Goal: Information Seeking & Learning: Check status

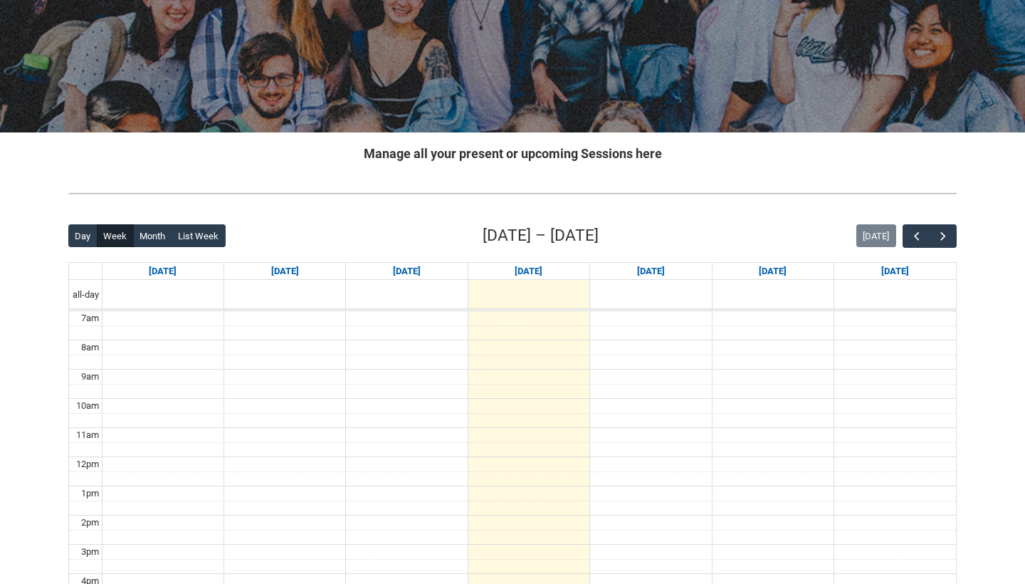
scroll to position [158, 0]
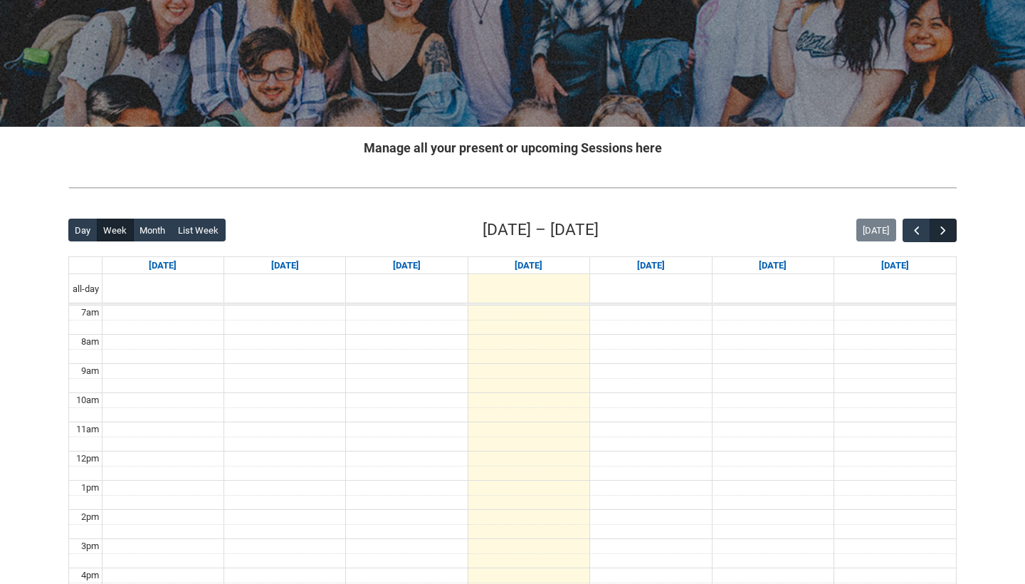
click at [951, 224] on button "button" at bounding box center [942, 229] width 27 height 23
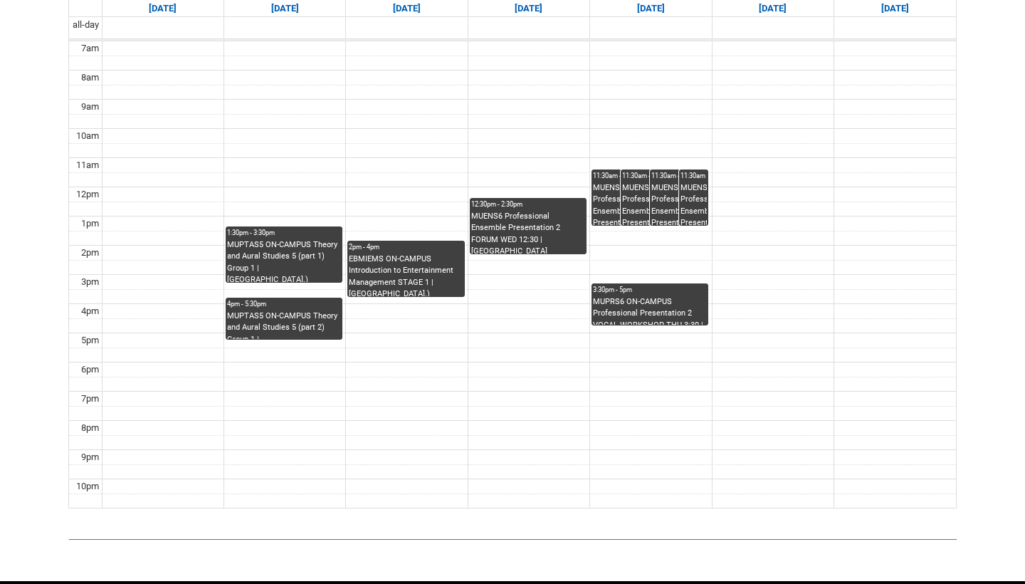
scroll to position [426, 0]
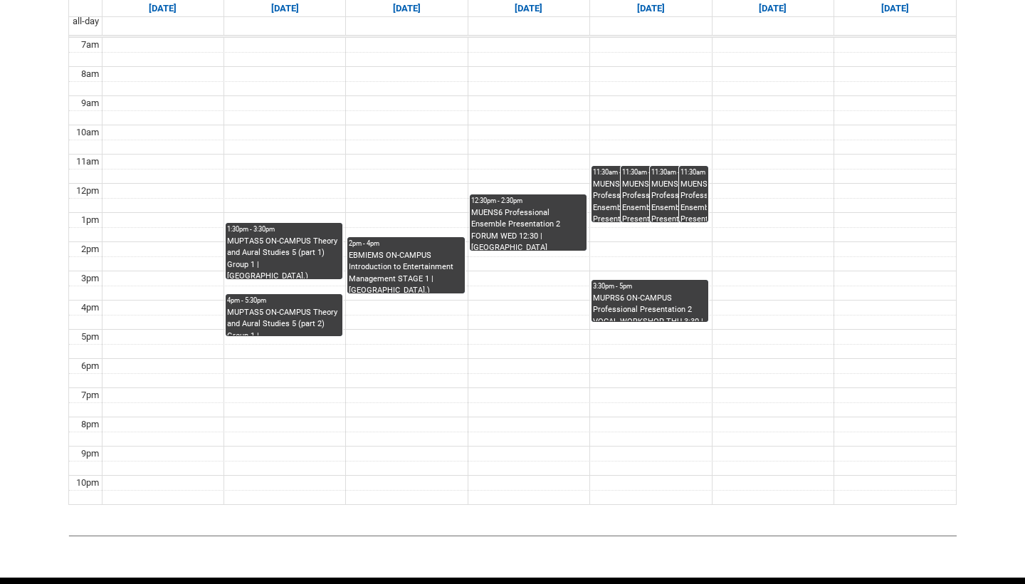
click at [676, 310] on div "MUPRS6 ON-CAMPUS Professional Presentation 2 VOCAL WORKSHOP THU 3:30 | Studio A…" at bounding box center [650, 306] width 114 height 29
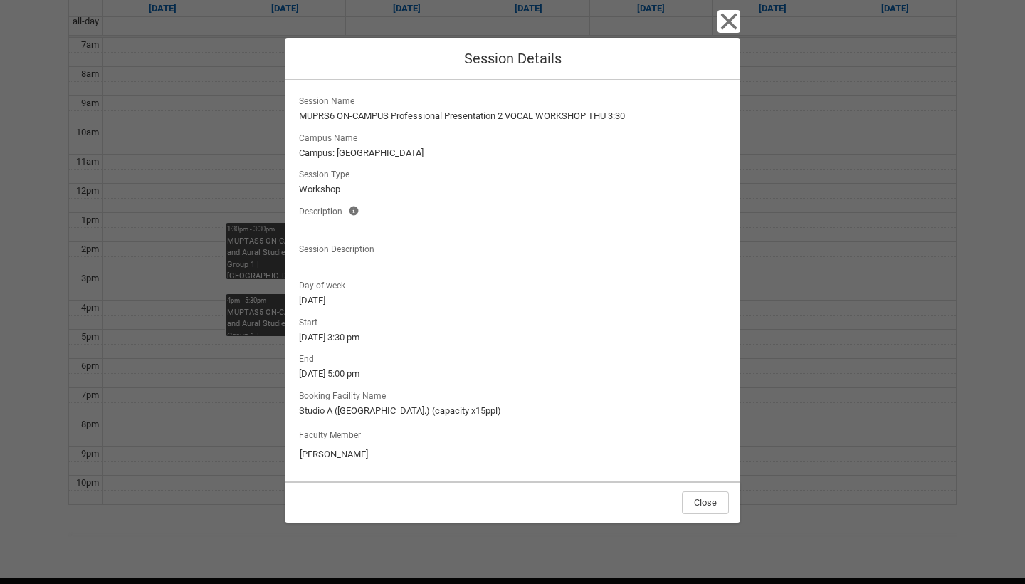
scroll to position [412, 0]
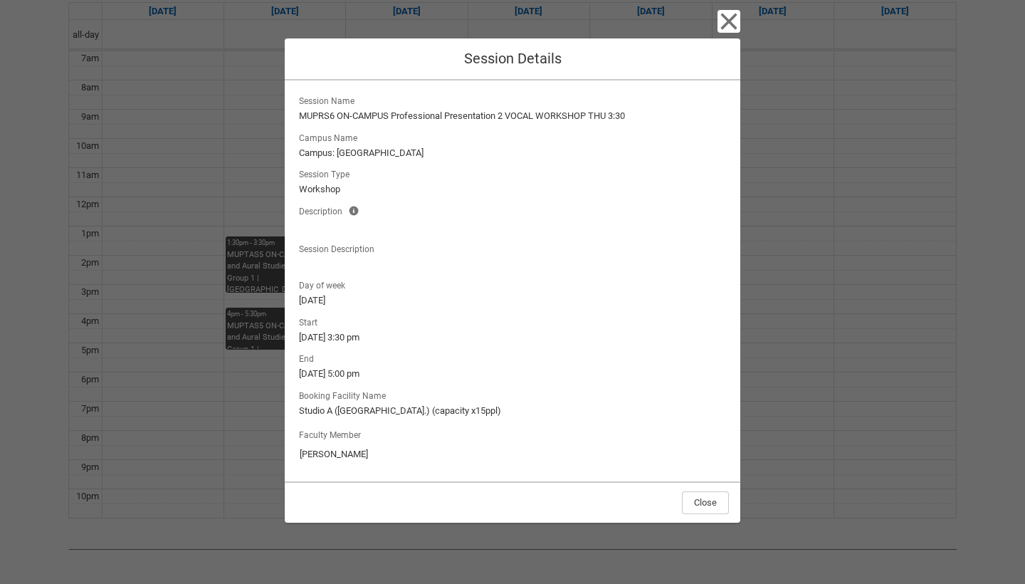
click at [729, 28] on icon "button" at bounding box center [728, 21] width 23 height 23
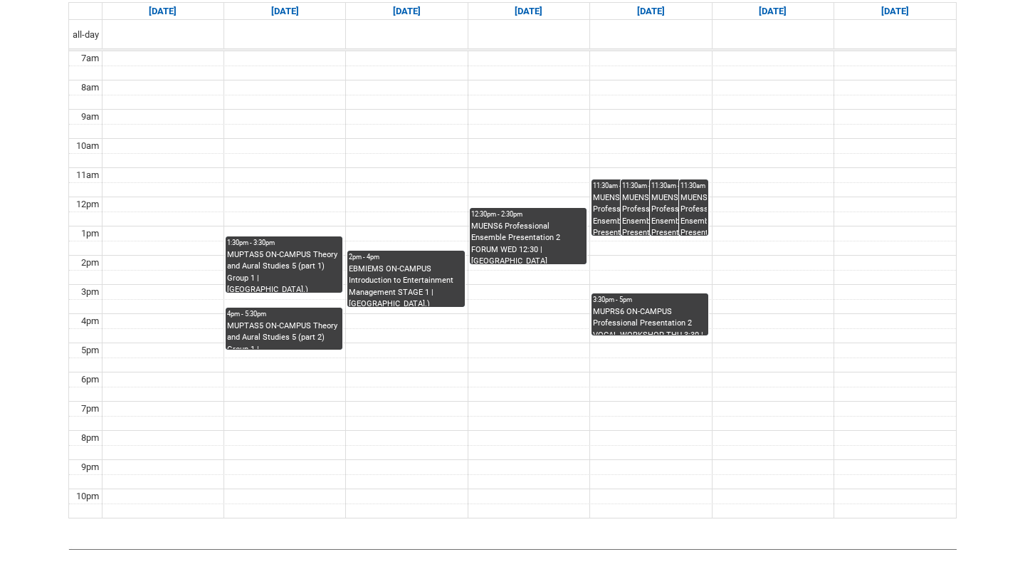
click at [317, 275] on div "MUPTAS5 ON-CAMPUS Theory and Aural Studies 5 (part 1) Group 1 | [GEOGRAPHIC_DAT…" at bounding box center [284, 270] width 114 height 43
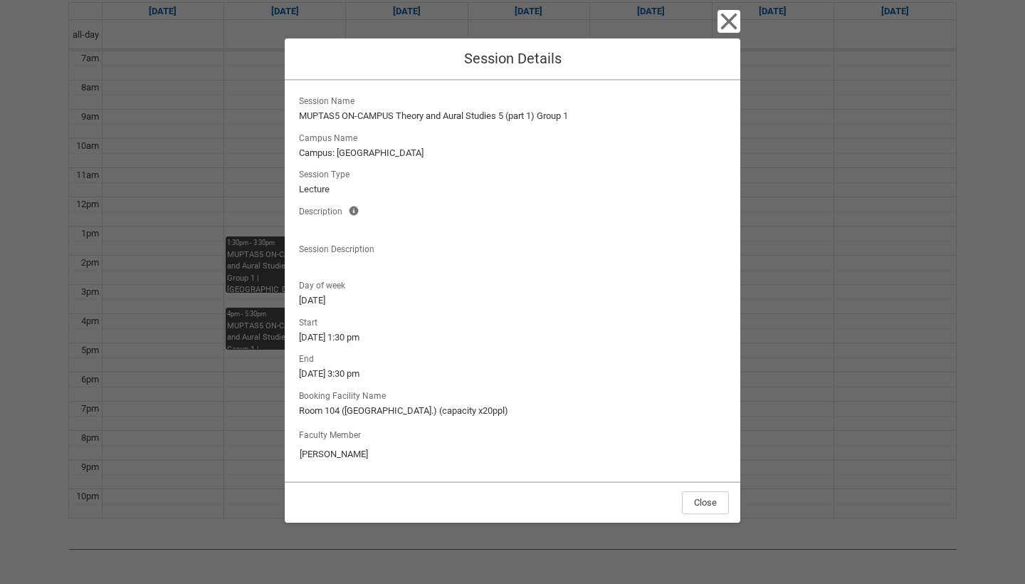
click at [718, 27] on icon "button" at bounding box center [728, 21] width 23 height 23
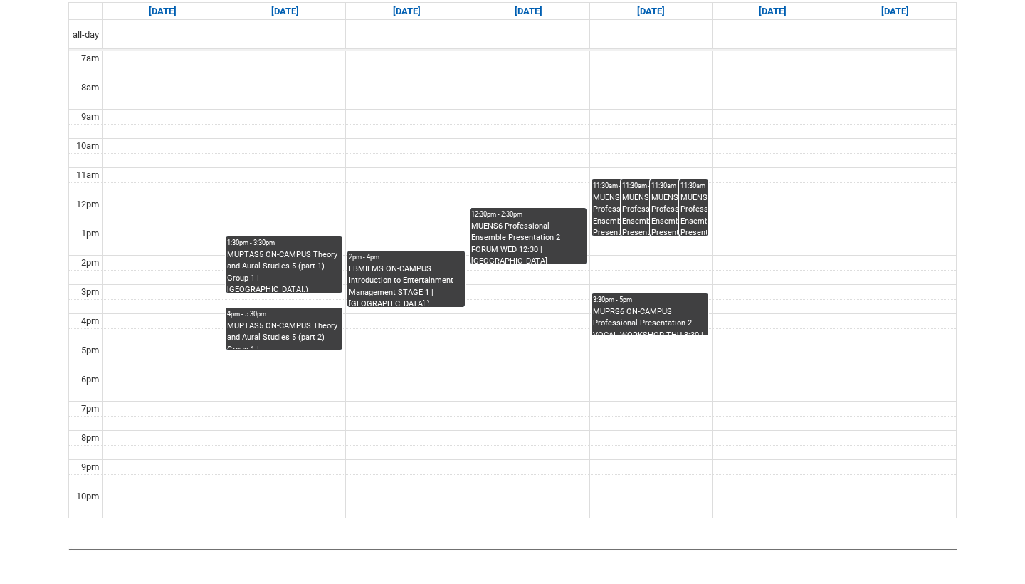
click at [290, 342] on div "MUPTAS5 ON-CAMPUS Theory and Aural Studies 5 (part 2) Group 1 | [GEOGRAPHIC_DAT…" at bounding box center [284, 334] width 114 height 29
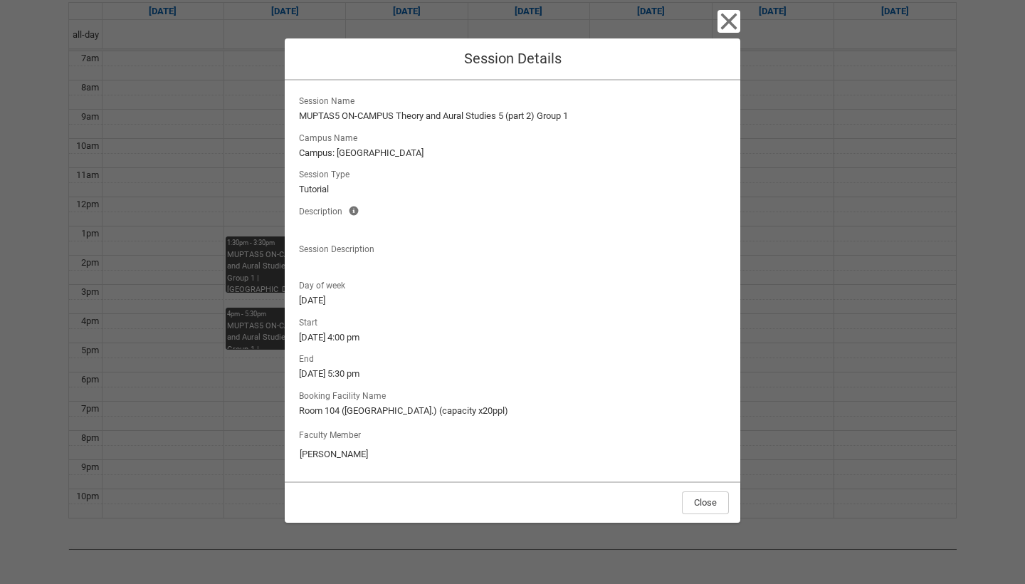
click at [729, 23] on icon "button" at bounding box center [729, 22] width 16 height 16
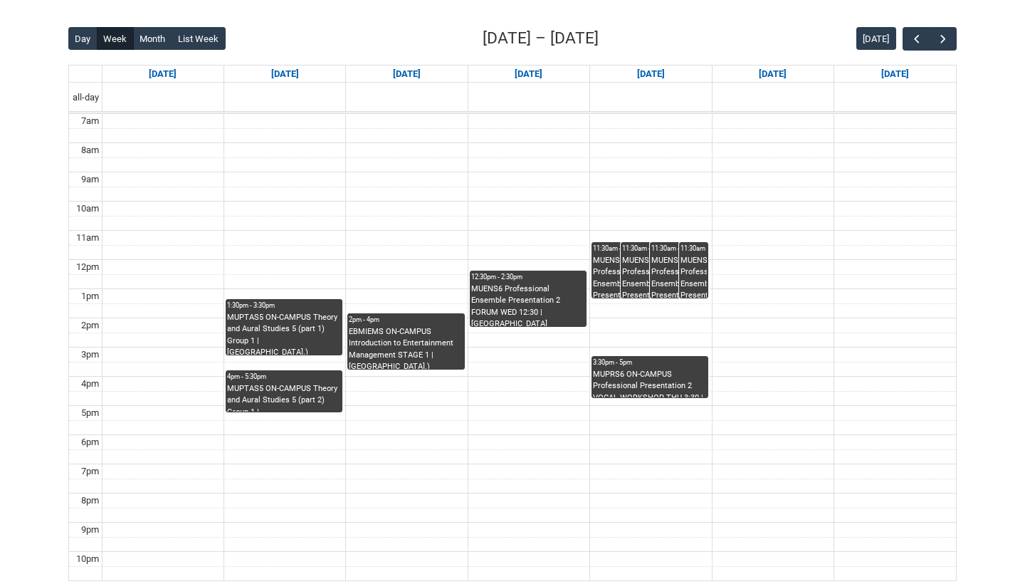
scroll to position [348, 0]
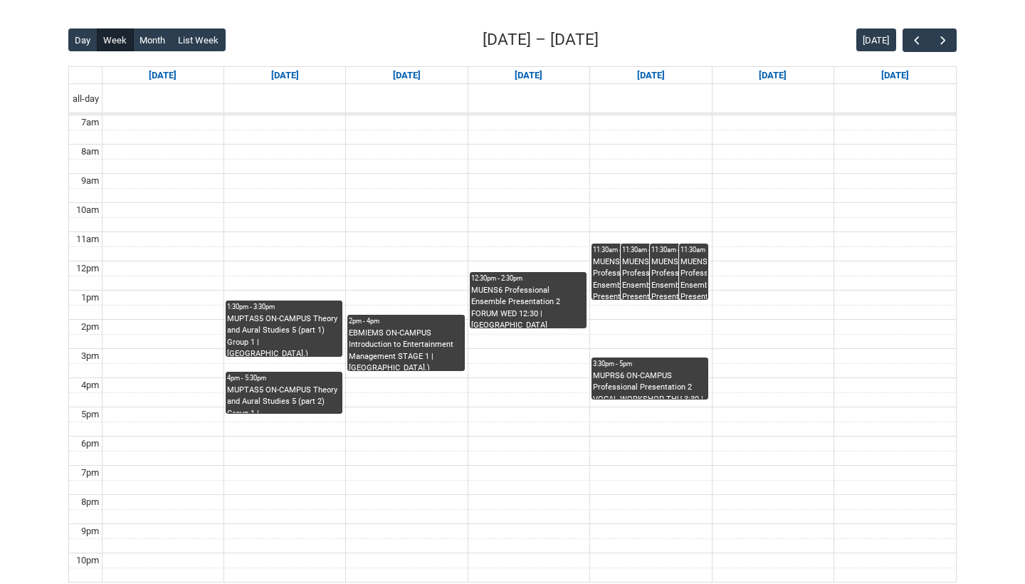
click at [394, 351] on div "EBMIEMS ON-CAMPUS Introduction to Entertainment Management STAGE 1 | [GEOGRAPHI…" at bounding box center [406, 348] width 114 height 43
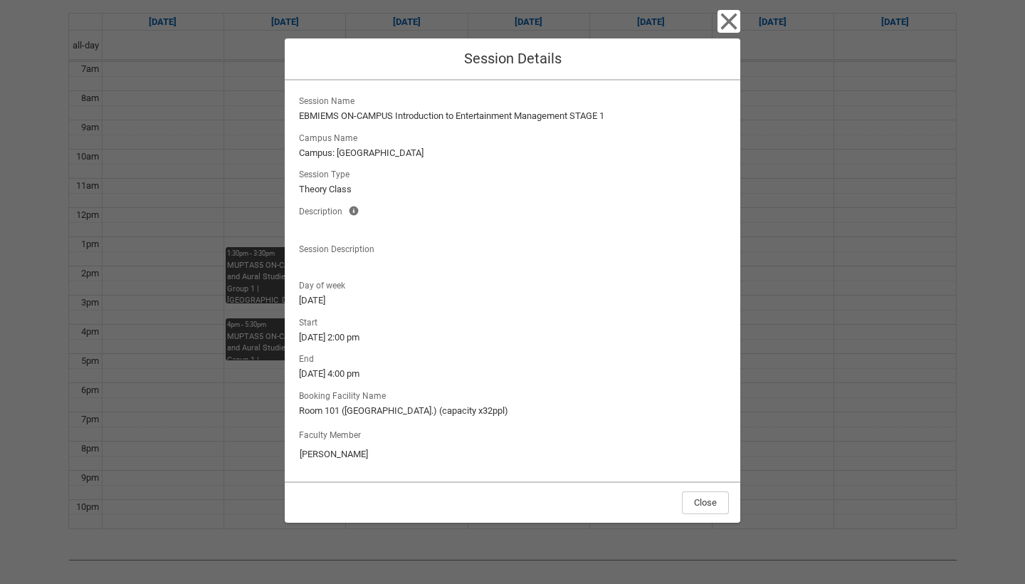
scroll to position [408, 0]
click at [724, 31] on icon "button" at bounding box center [728, 21] width 23 height 23
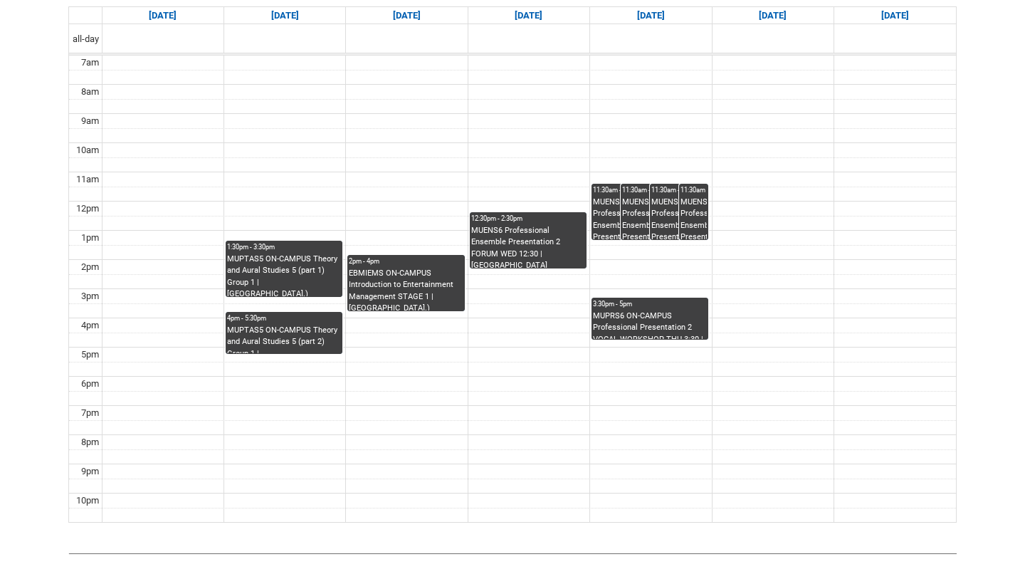
click at [537, 242] on div "MUENS6 Professional Ensemble Presentation 2 FORUM WED 12:30 | [GEOGRAPHIC_DATA]…" at bounding box center [528, 246] width 114 height 43
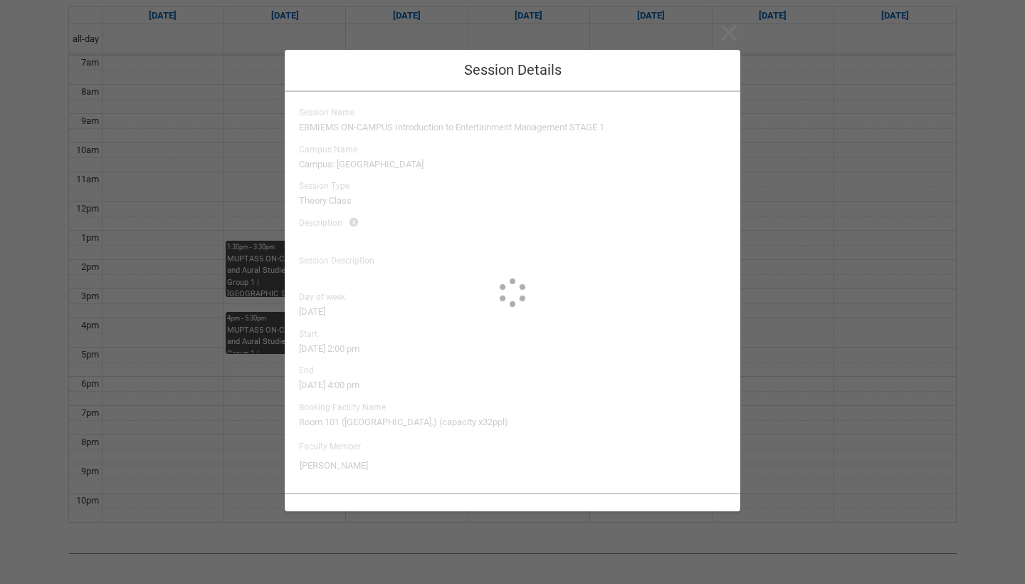
type input "[PERSON_NAME], [PERSON_NAME], [PERSON_NAME]"
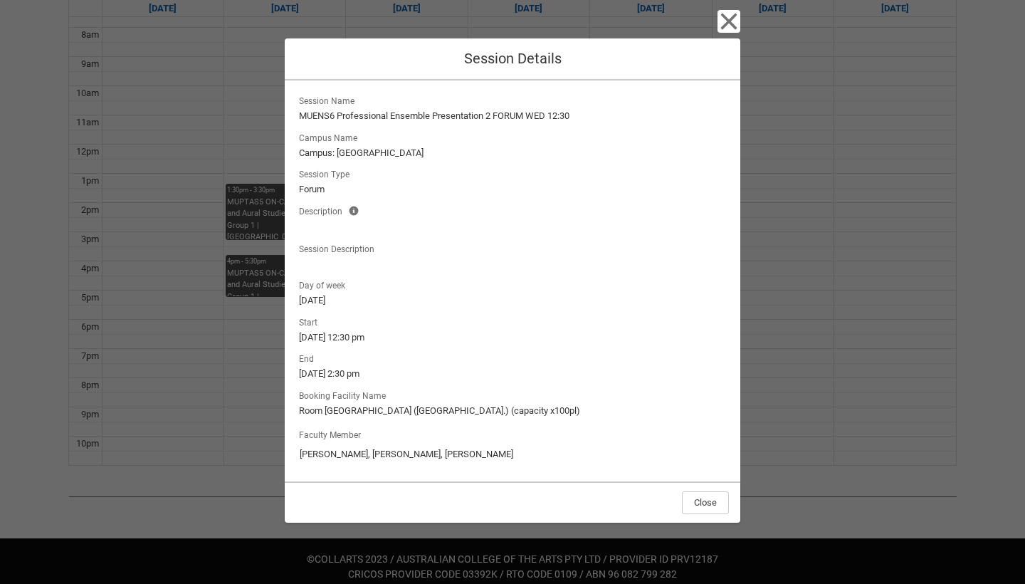
scroll to position [464, 0]
click at [729, 20] on icon "button" at bounding box center [728, 21] width 23 height 23
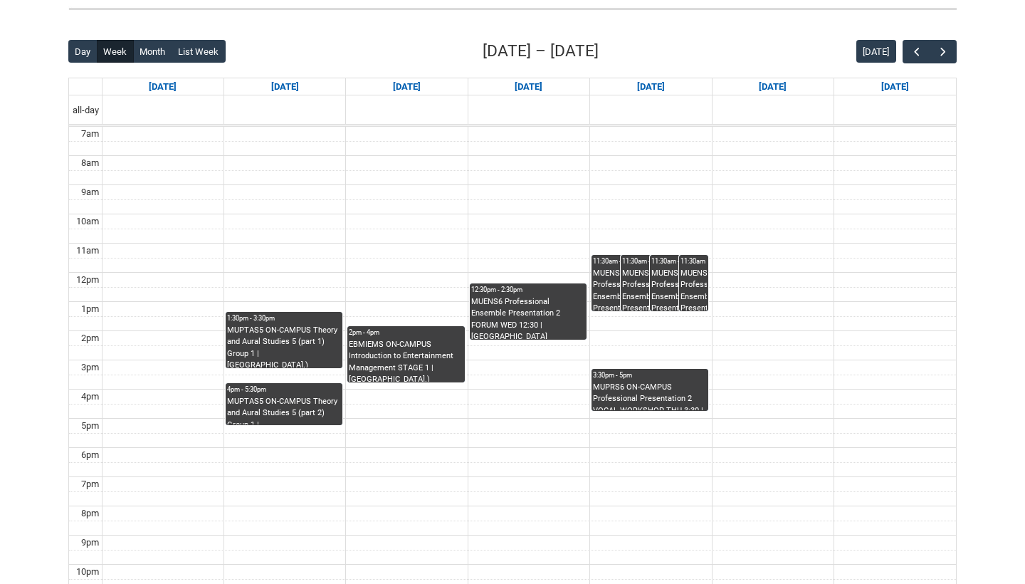
scroll to position [339, 0]
